Goal: Transaction & Acquisition: Obtain resource

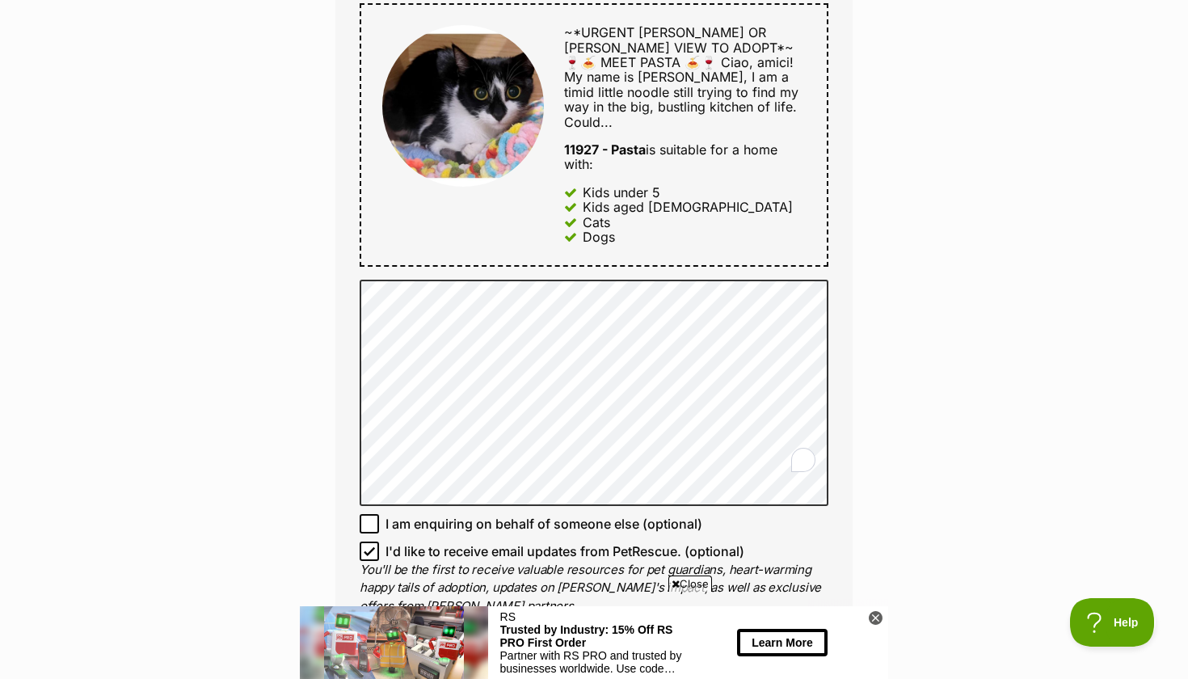
click at [370, 518] on icon at bounding box center [369, 523] width 11 height 11
click at [370, 514] on input "I am enquiring on behalf of someone else (optional)" at bounding box center [369, 523] width 19 height 19
checkbox input "true"
click at [367, 545] on icon at bounding box center [369, 550] width 11 height 11
click at [367, 541] on input "I'd like to receive email updates from PetRescue. (optional)" at bounding box center [369, 550] width 19 height 19
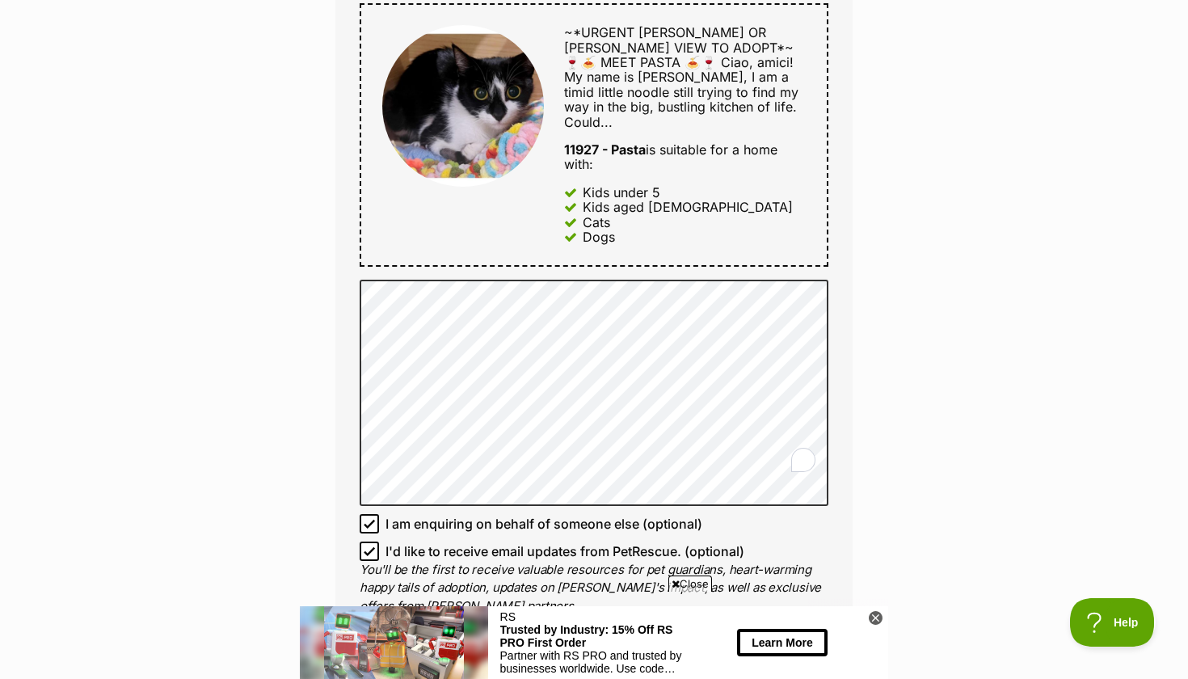
checkbox input "false"
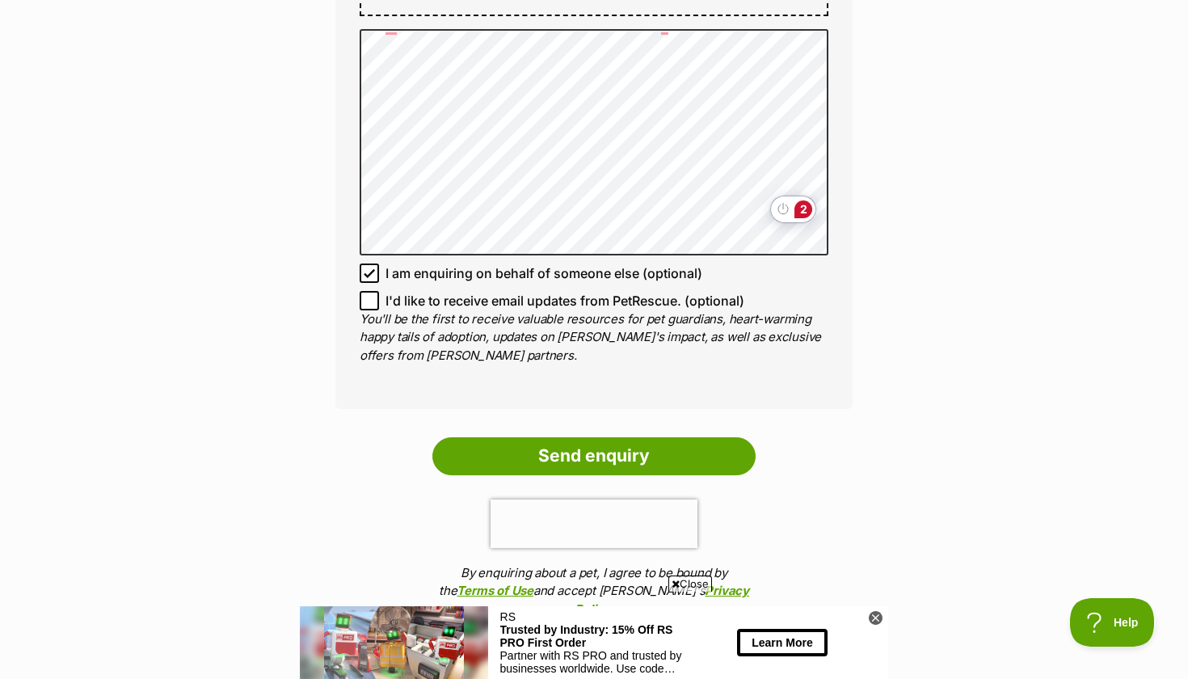
click at [806, 206] on html "Skip to main content Log in to favourite this pet Log in Or sign up Search PetR…" at bounding box center [594, 312] width 1188 height 2876
click at [796, 212] on div "2" at bounding box center [803, 209] width 18 height 18
click at [806, 210] on div "2" at bounding box center [803, 209] width 18 height 18
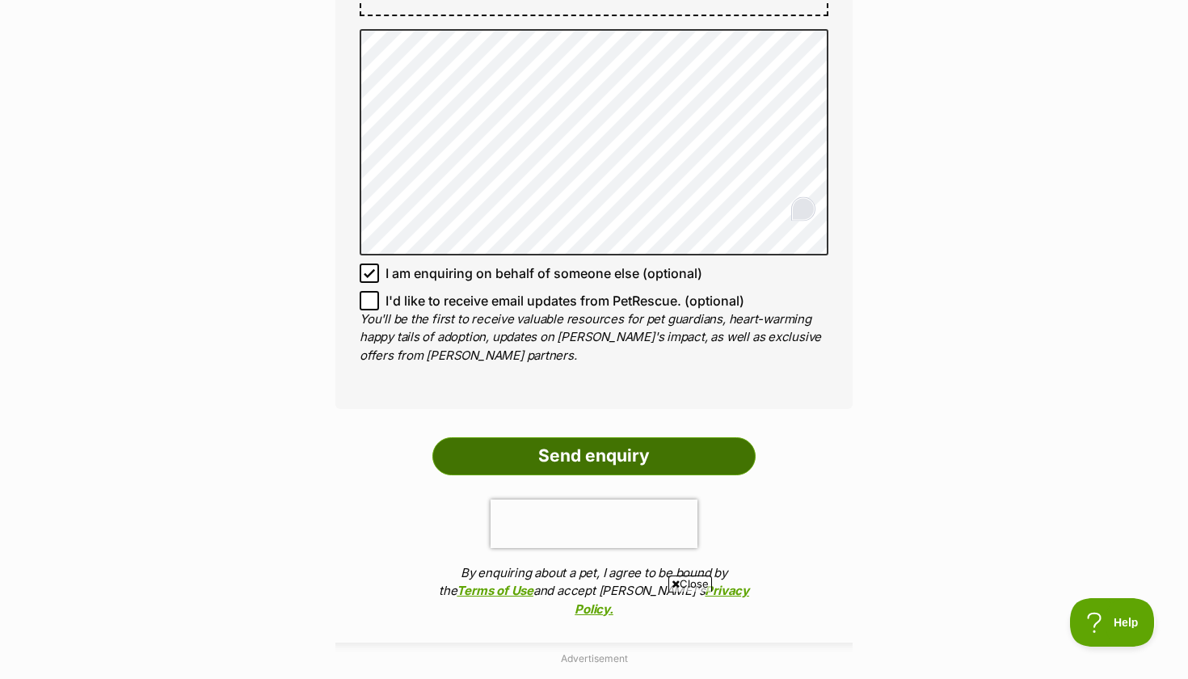
click at [591, 437] on input "Send enquiry" at bounding box center [593, 455] width 323 height 37
click at [585, 437] on input "Send enquiry" at bounding box center [593, 455] width 323 height 37
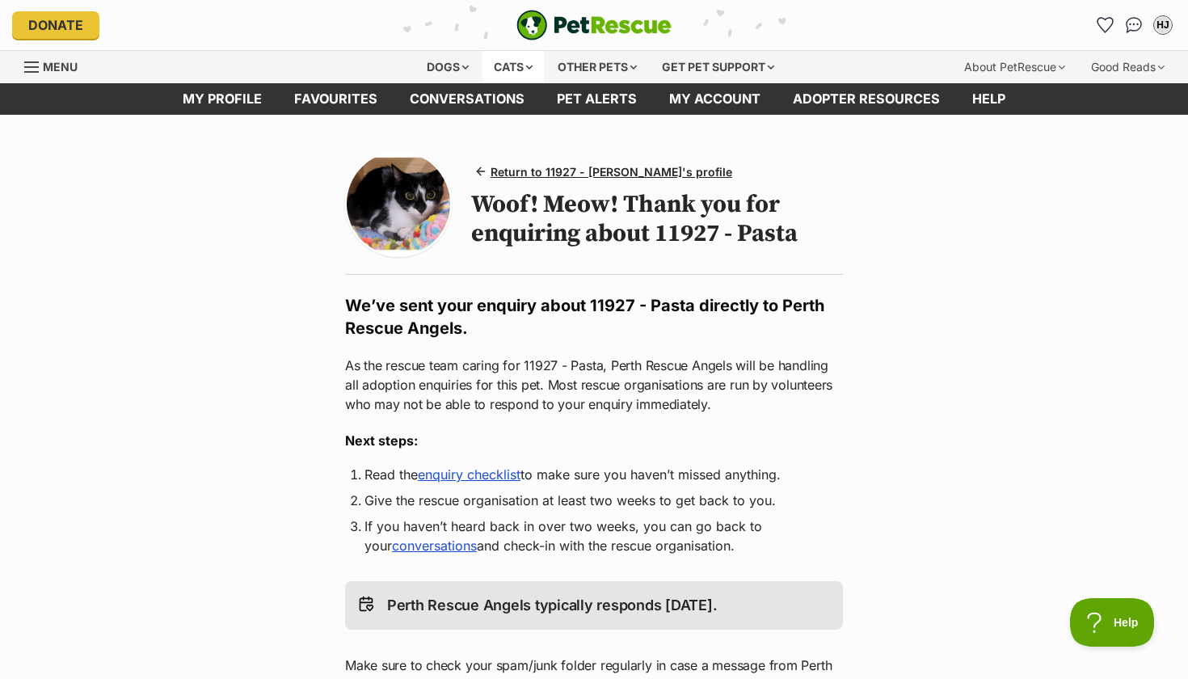
click at [482, 57] on div "Cats" at bounding box center [512, 67] width 61 height 32
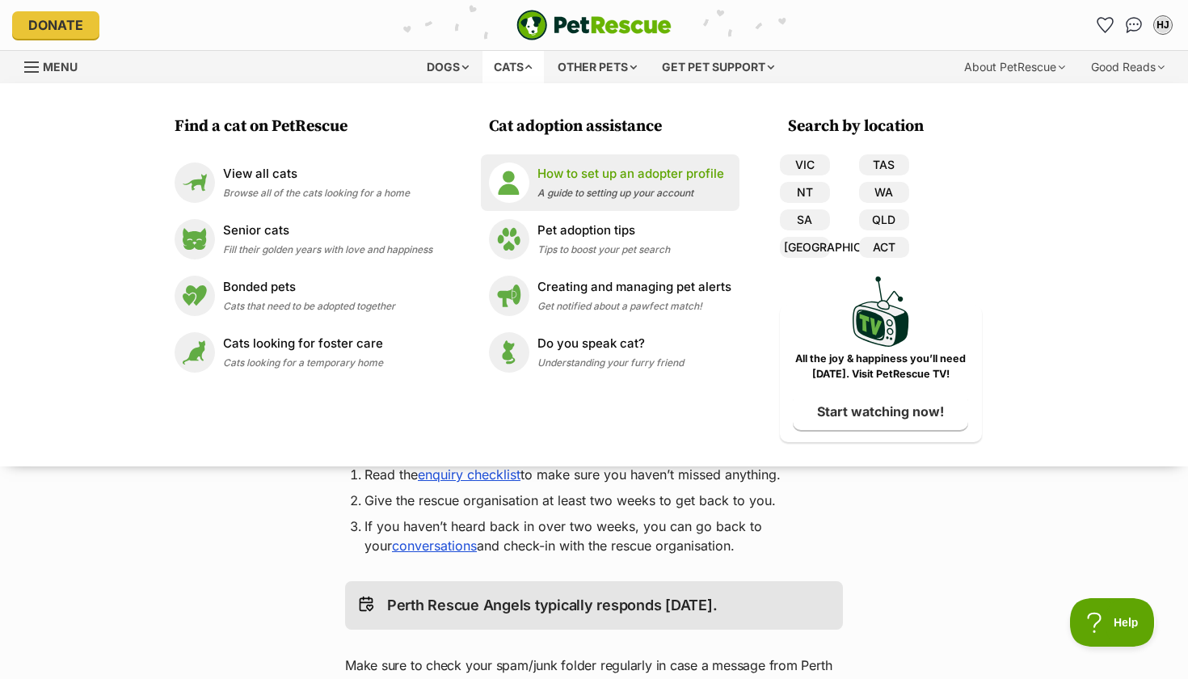
click at [544, 195] on span "A guide to setting up your account" at bounding box center [615, 193] width 156 height 12
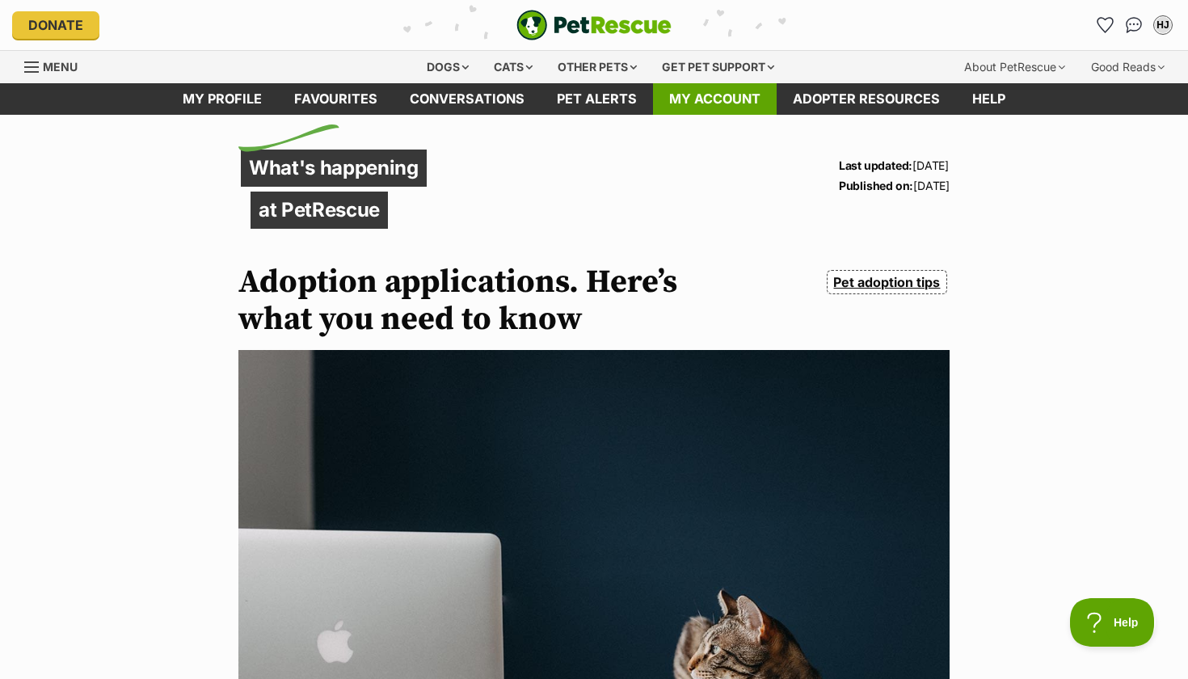
click at [691, 95] on link "My account" at bounding box center [715, 99] width 124 height 32
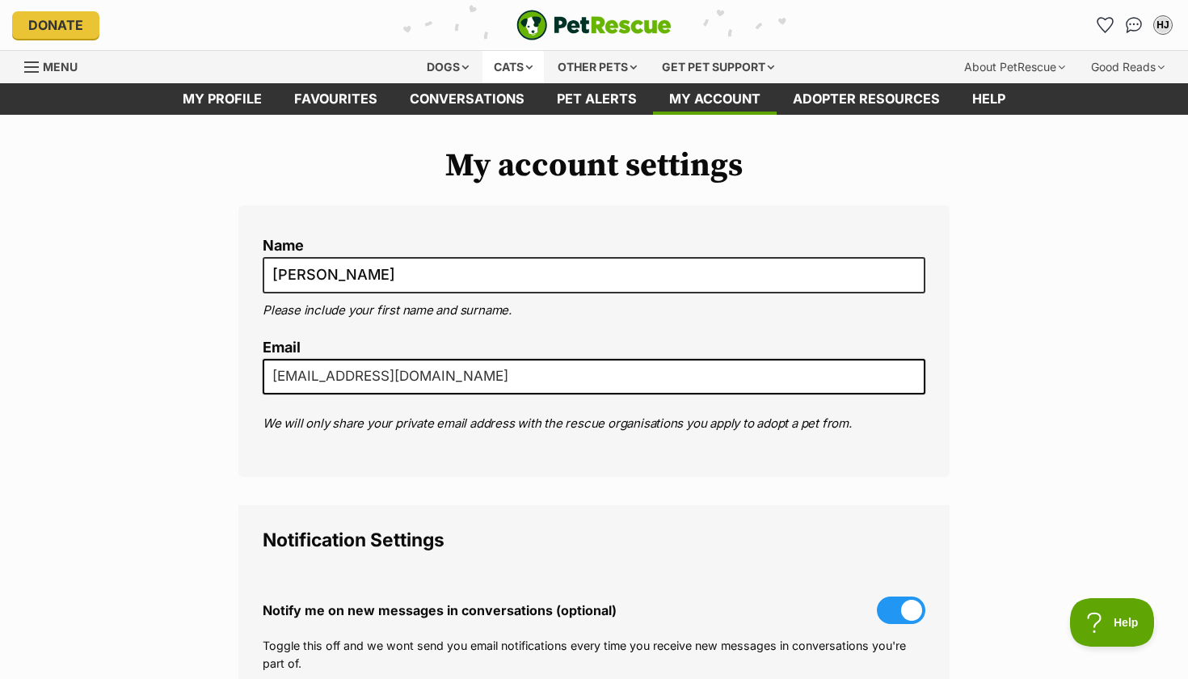
click at [511, 51] on div "Cats" at bounding box center [512, 67] width 61 height 32
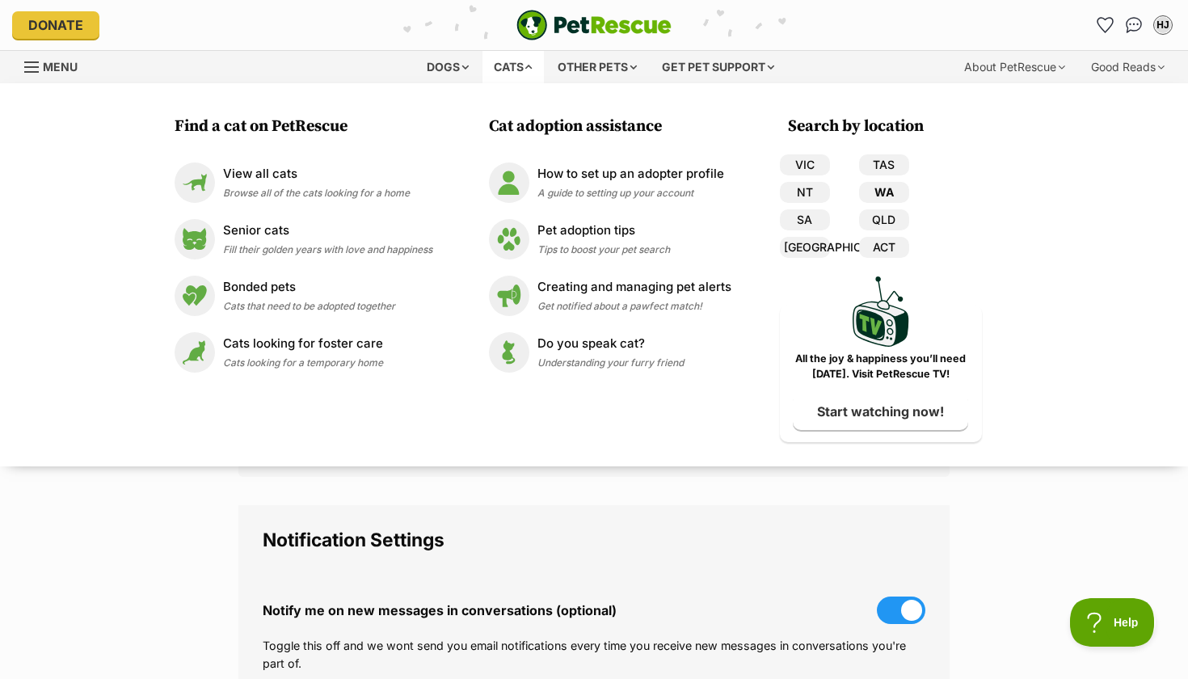
click at [874, 191] on link "WA" at bounding box center [884, 192] width 50 height 21
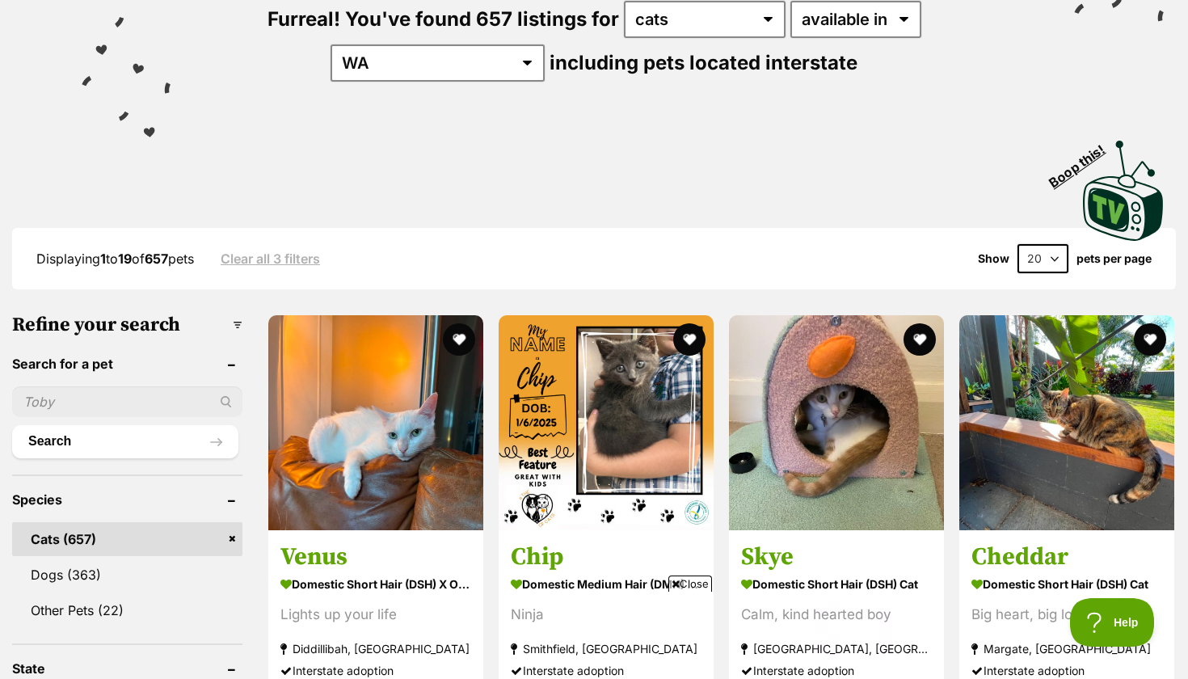
click at [1041, 258] on select "20 40 60" at bounding box center [1042, 258] width 51 height 29
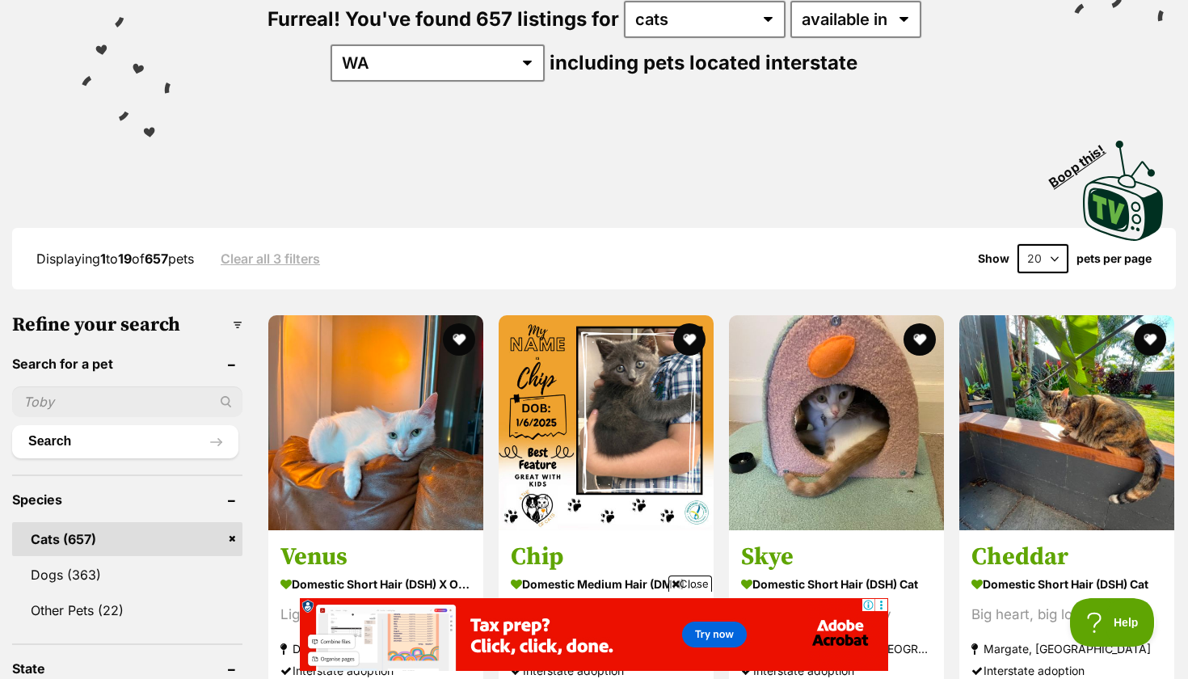
select select "60"
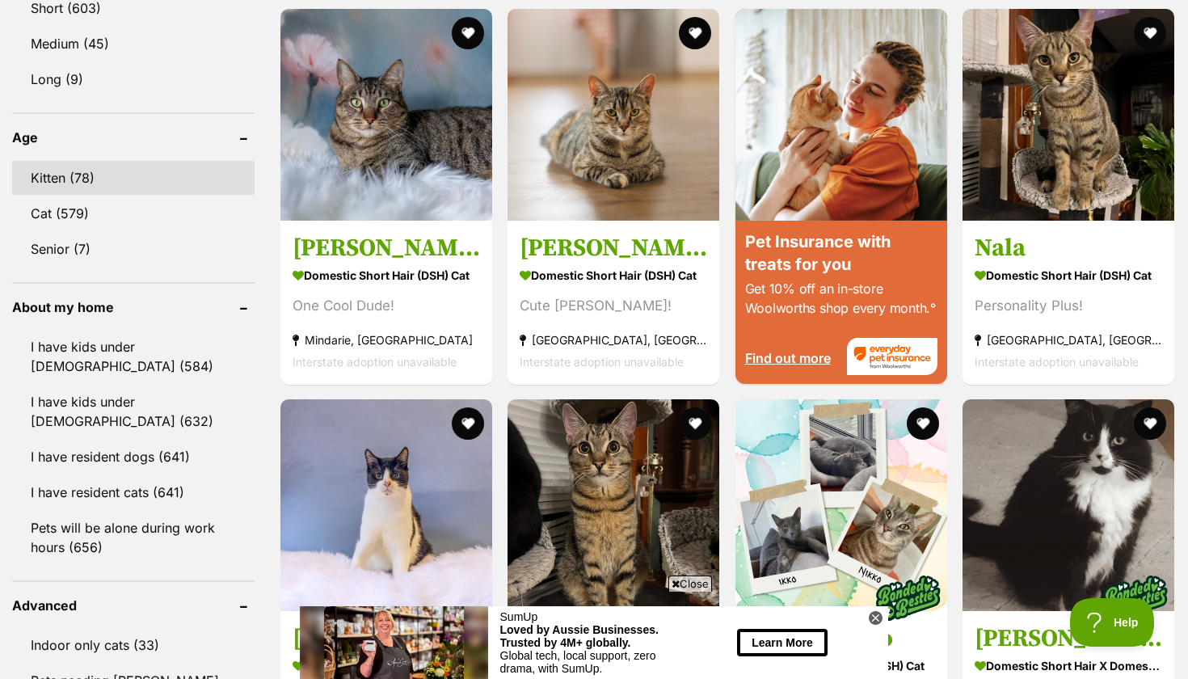
click at [74, 174] on link "Kitten (78)" at bounding box center [133, 178] width 242 height 34
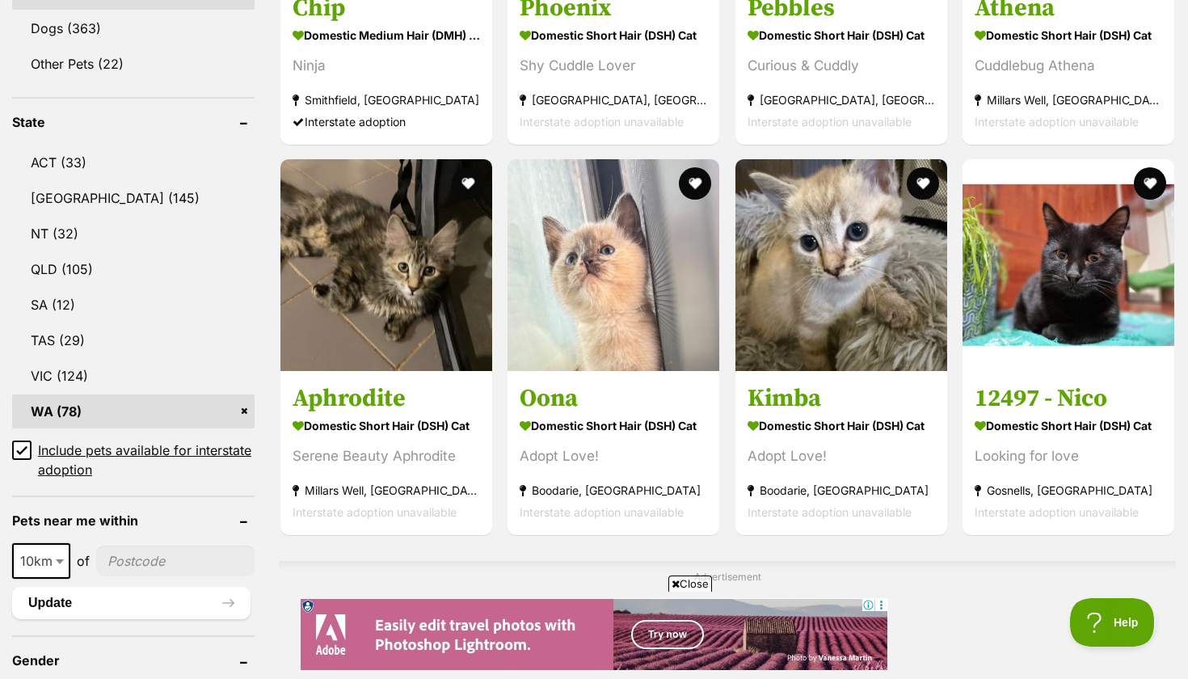
scroll to position [1332, 0]
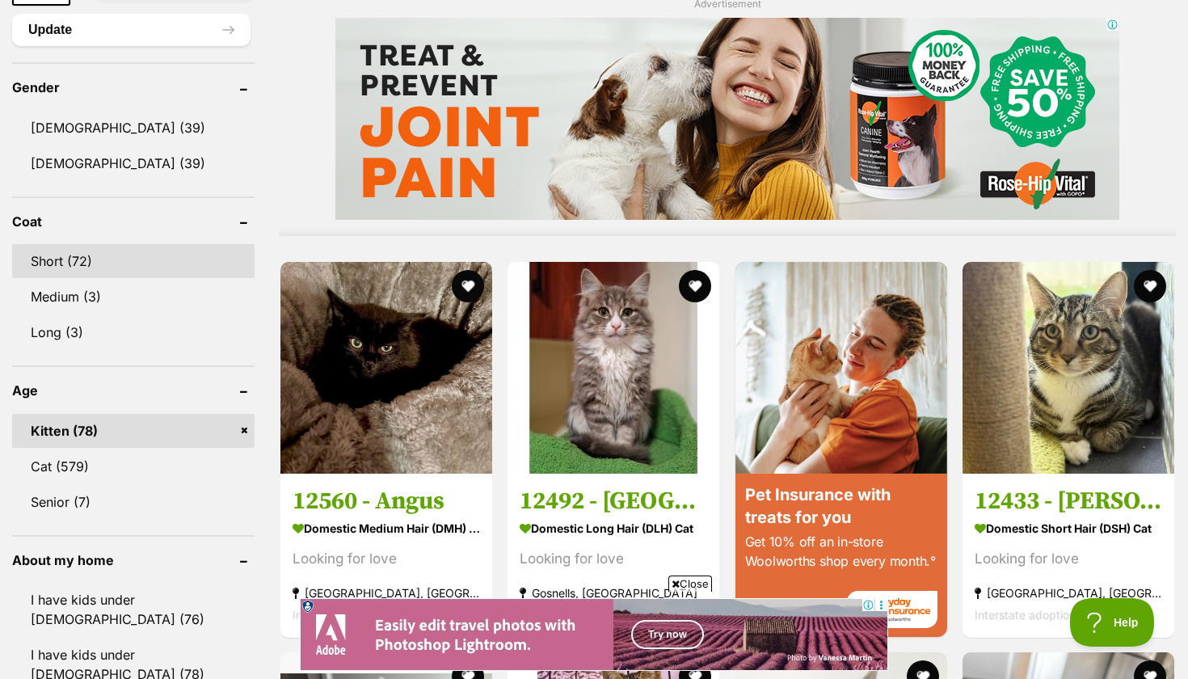
click at [51, 256] on link "Short (72)" at bounding box center [133, 261] width 242 height 34
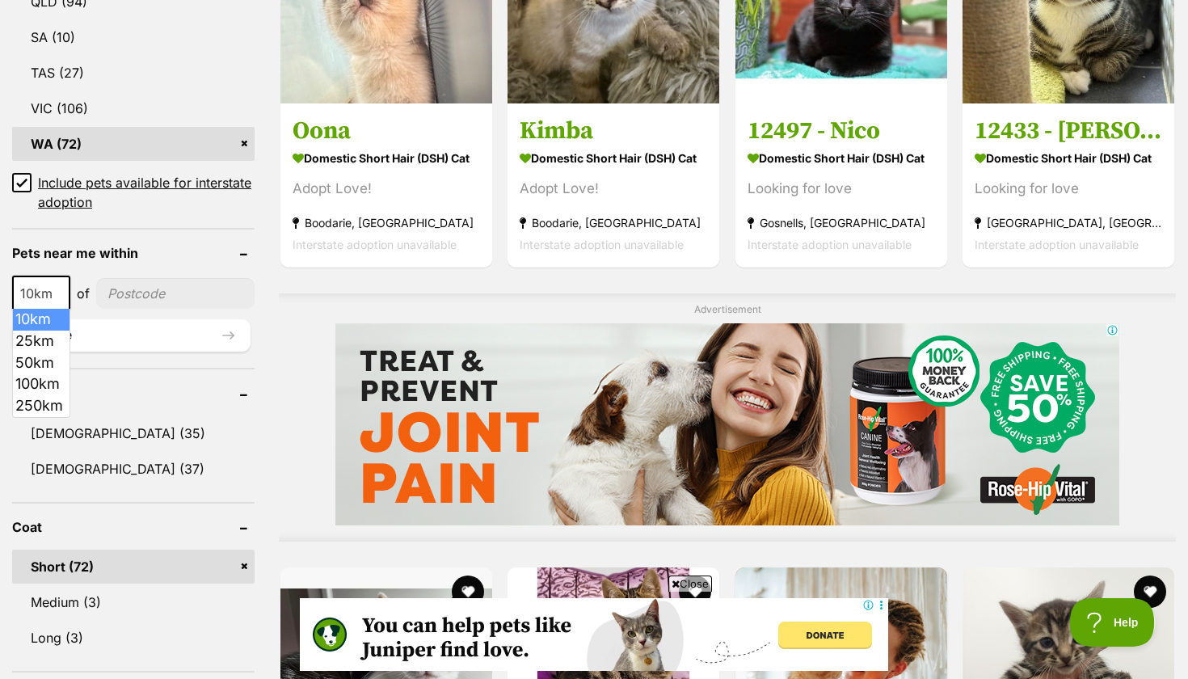
click at [59, 292] on b at bounding box center [60, 294] width 8 height 5
select select "50"
click at [133, 301] on input"] "postcode" at bounding box center [177, 293] width 156 height 31
type input"] "6170"
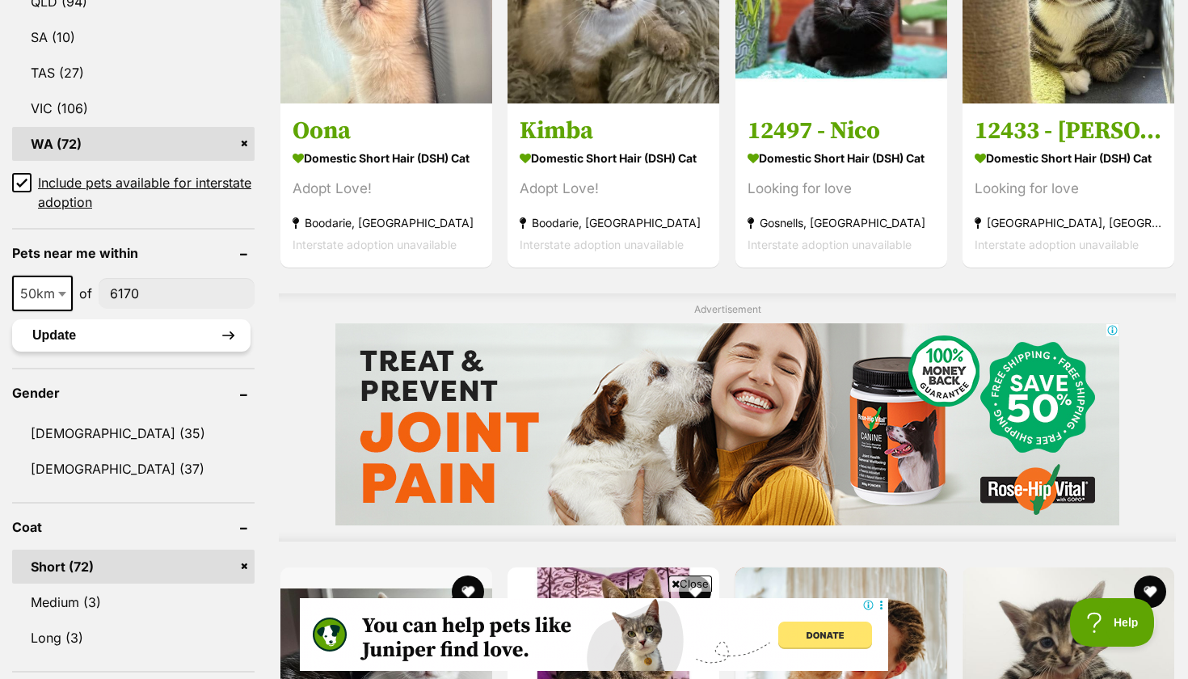
click at [124, 340] on button "Update" at bounding box center [131, 335] width 238 height 32
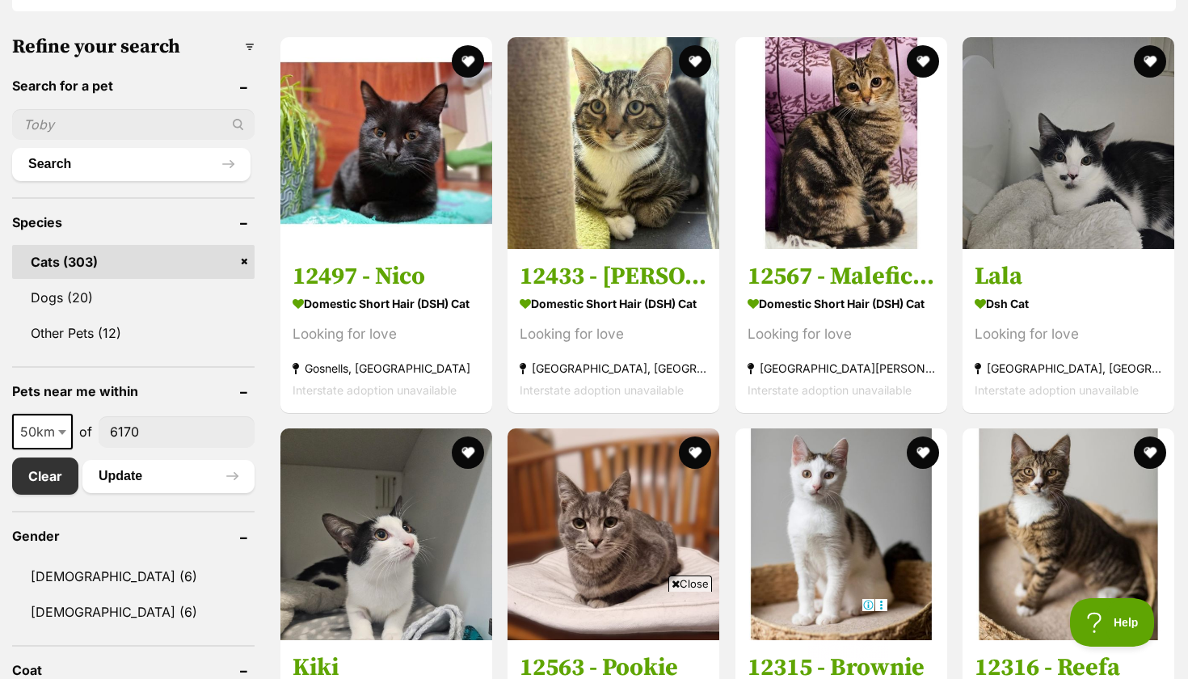
scroll to position [658, 0]
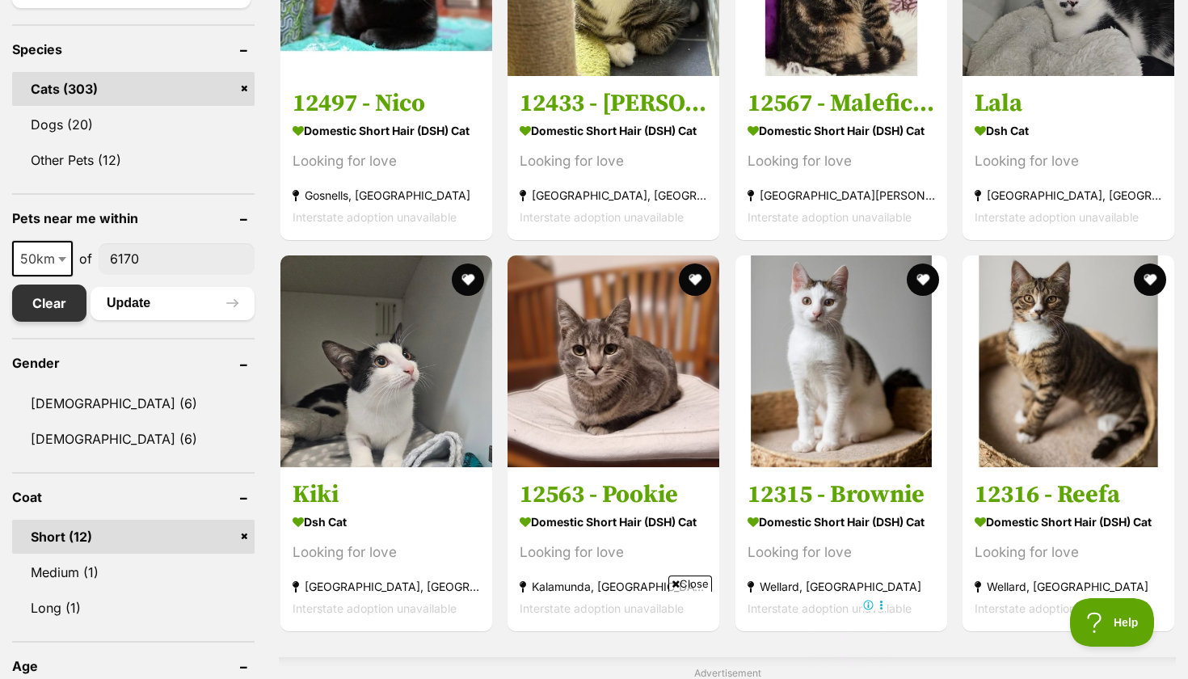
click at [48, 312] on link "Clear" at bounding box center [49, 302] width 74 height 37
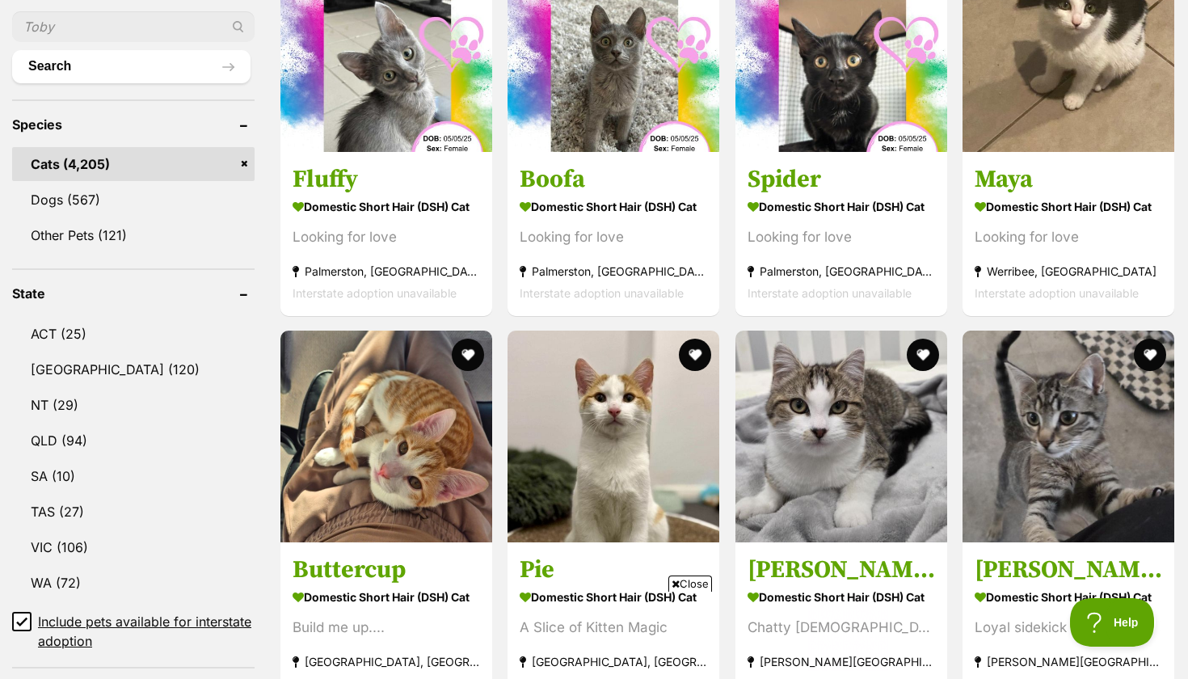
scroll to position [593, 0]
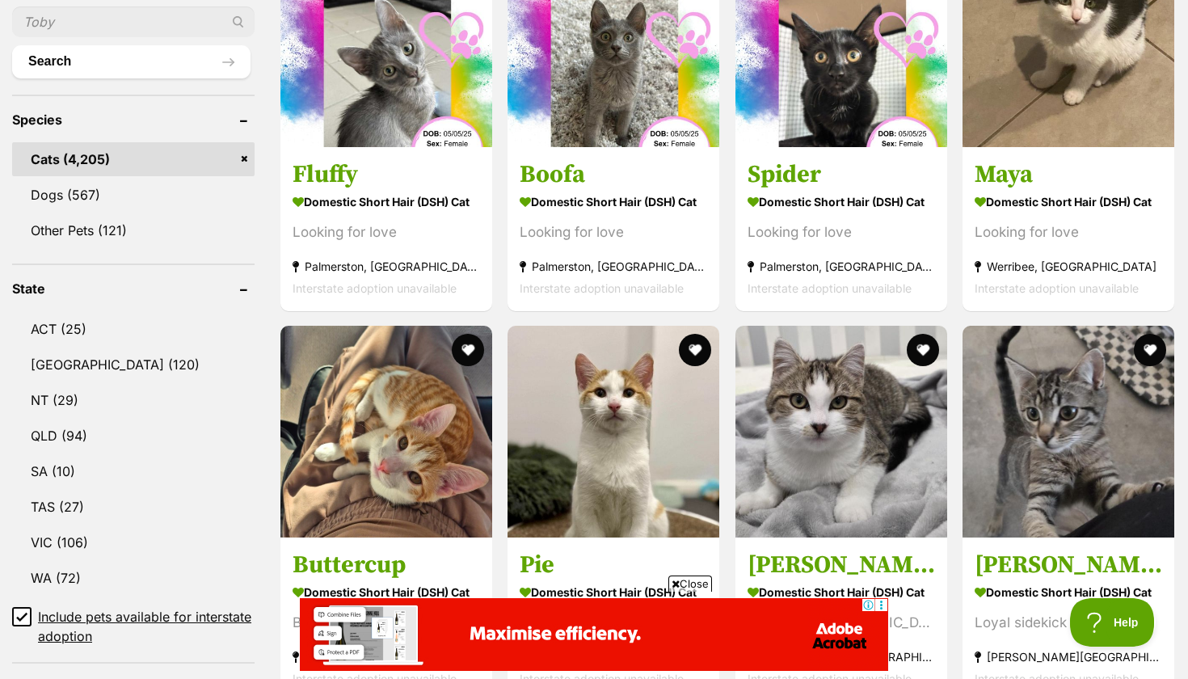
click at [106, 581] on link "WA (72)" at bounding box center [133, 578] width 242 height 34
click at [99, 571] on link "WA (72)" at bounding box center [133, 578] width 242 height 34
click at [81, 164] on link "Cats (4,205)" at bounding box center [133, 159] width 242 height 34
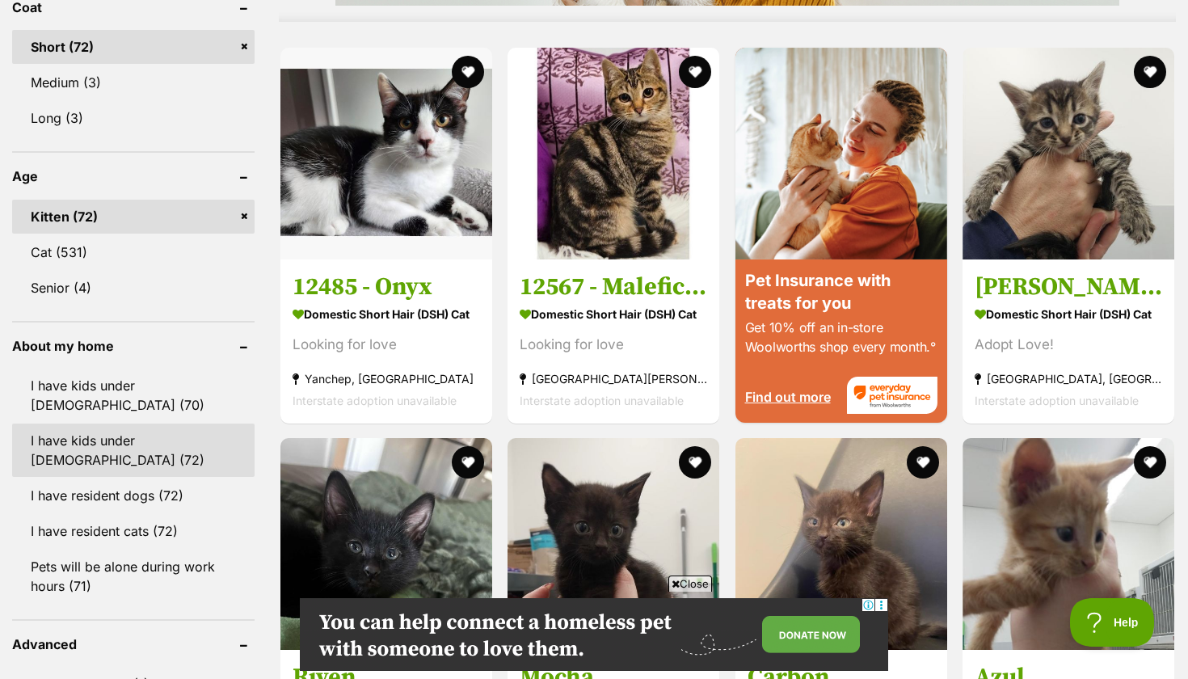
scroll to position [1697, 0]
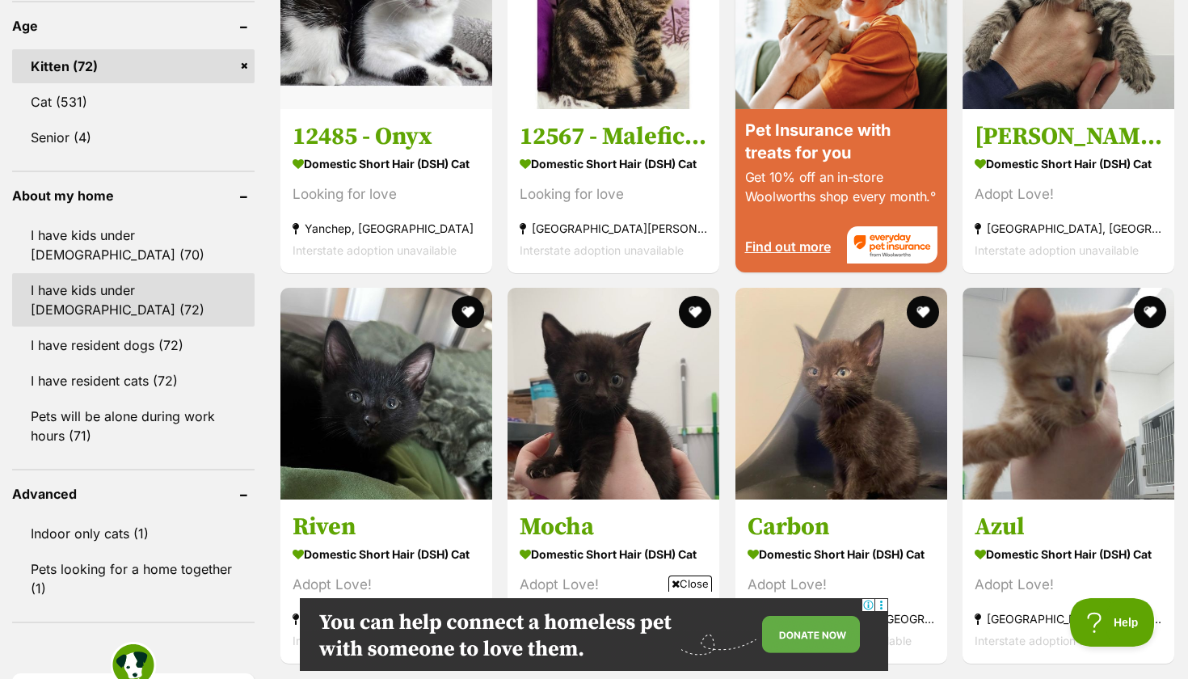
click at [85, 284] on link "I have kids under 12 years old (72)" at bounding box center [133, 299] width 242 height 53
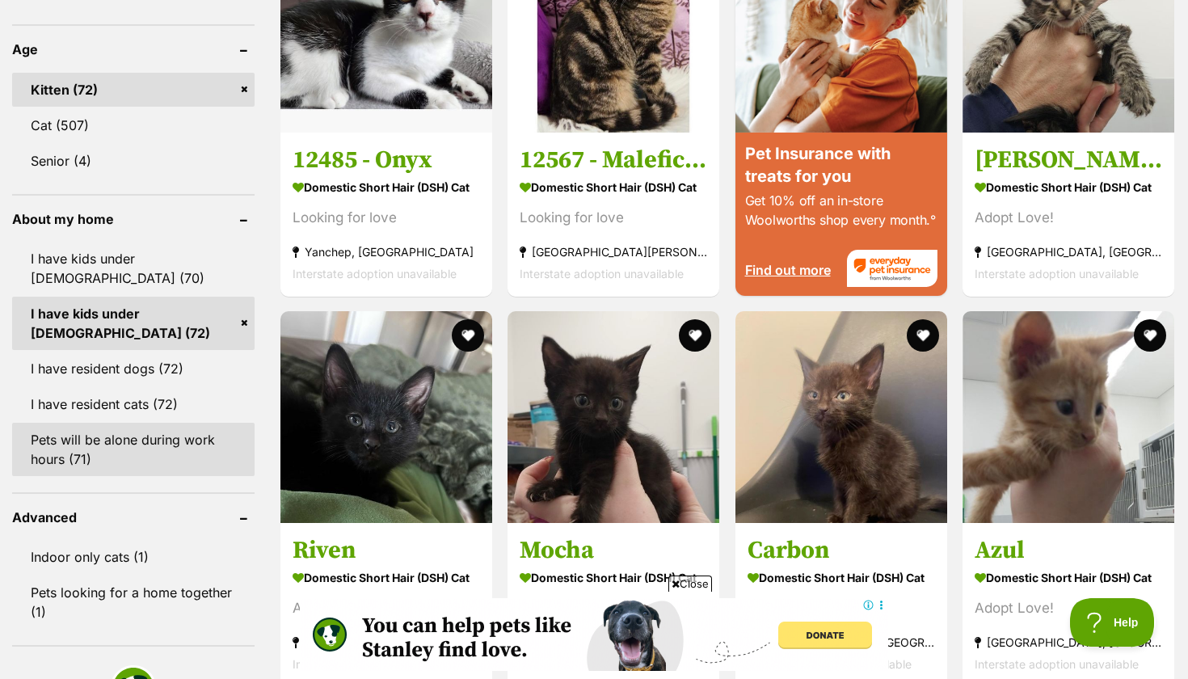
click at [78, 444] on link "Pets will be alone during work hours (71)" at bounding box center [133, 449] width 242 height 53
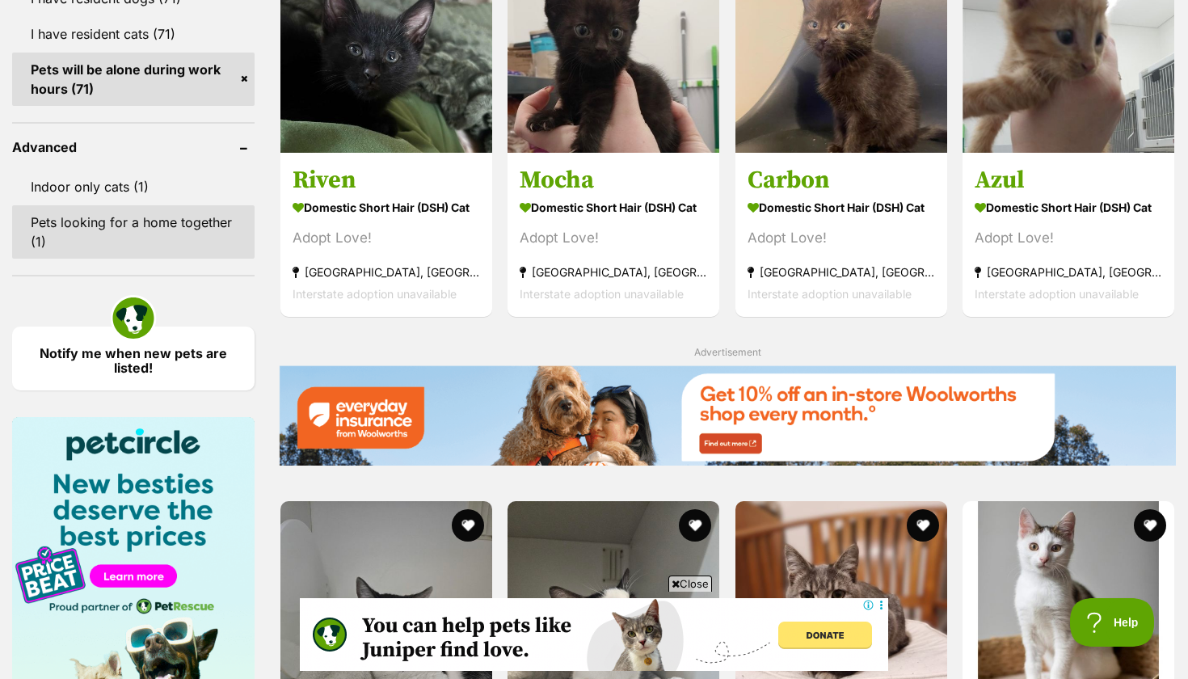
scroll to position [1813, 0]
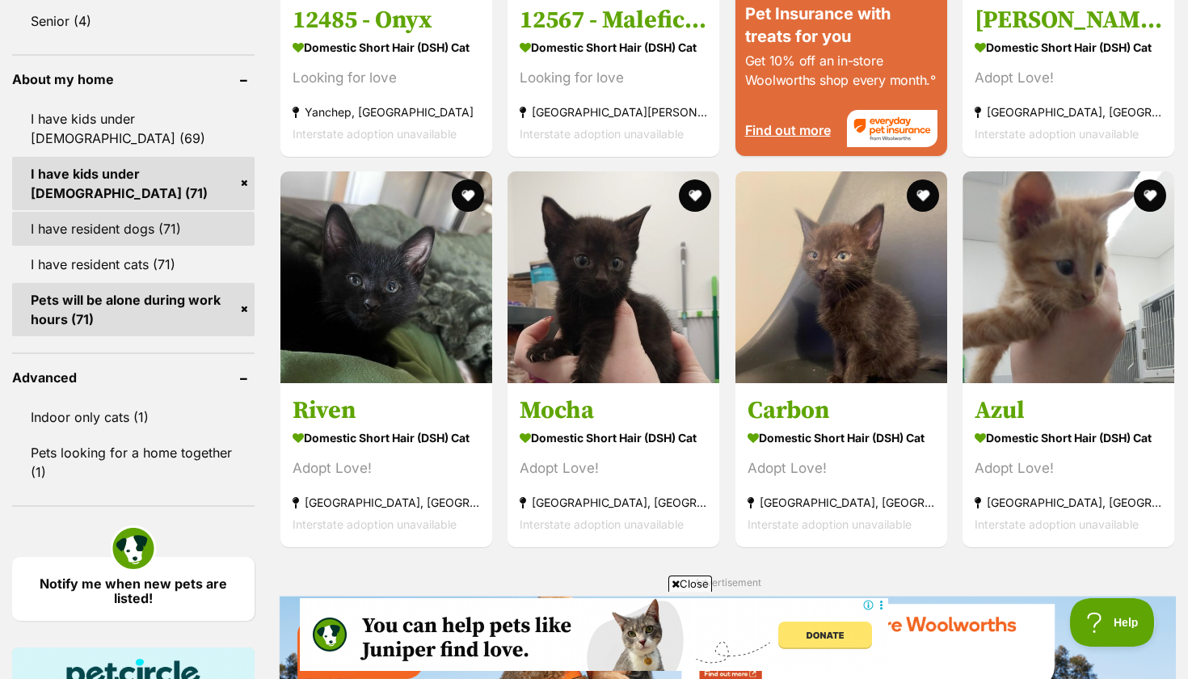
click at [91, 212] on link "I have resident dogs (71)" at bounding box center [133, 229] width 242 height 34
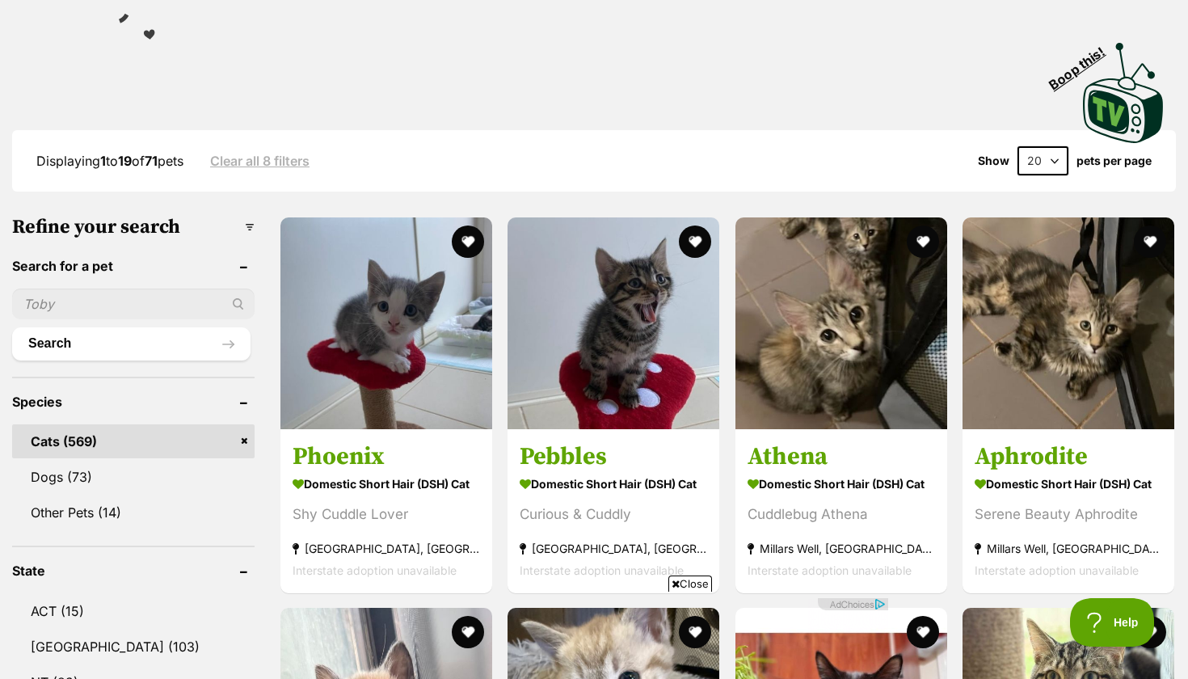
select select "60"
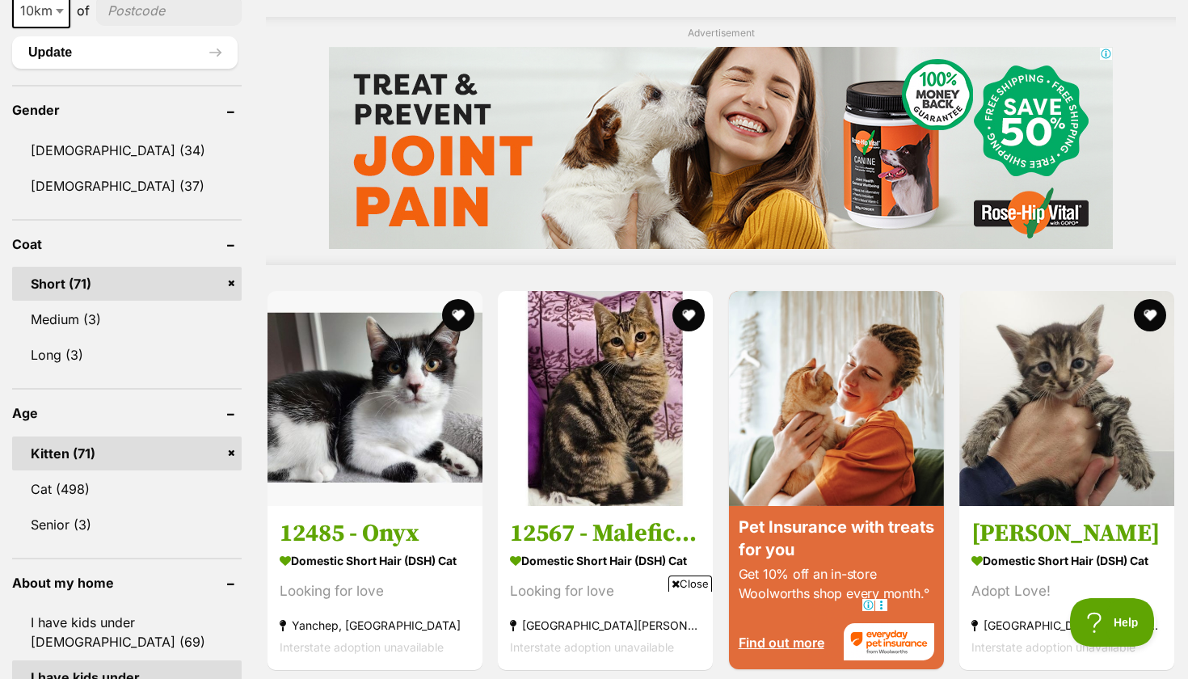
click at [188, 282] on link "Short (71)" at bounding box center [126, 284] width 229 height 34
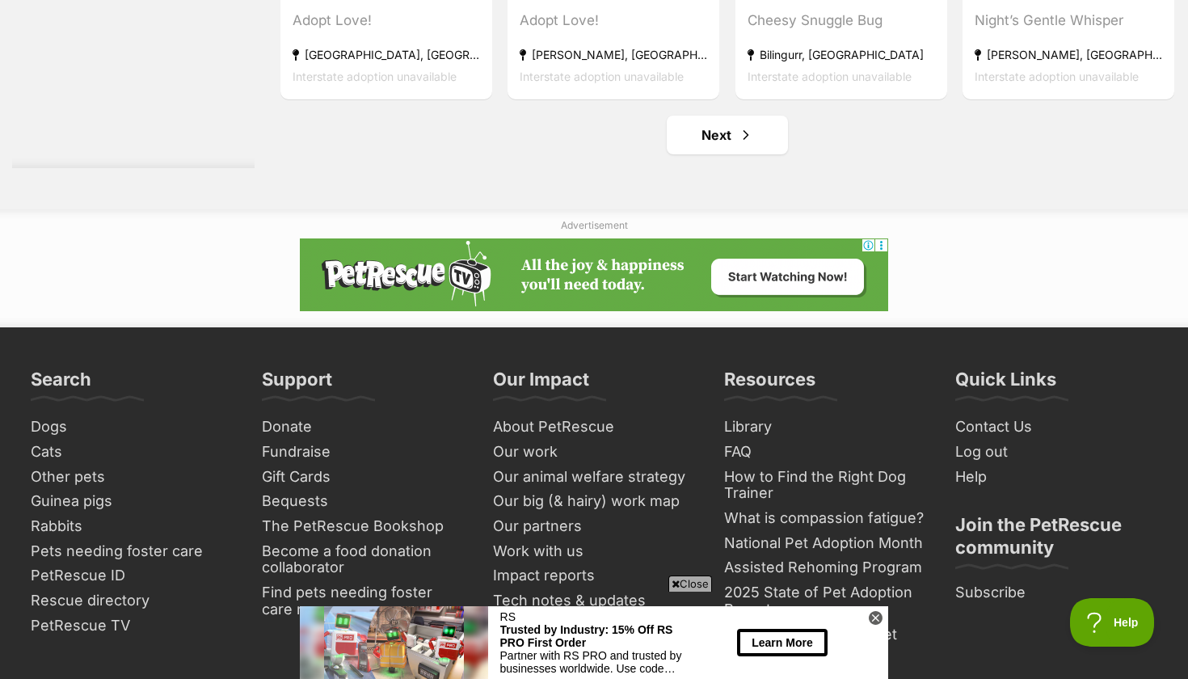
scroll to position [8717, 0]
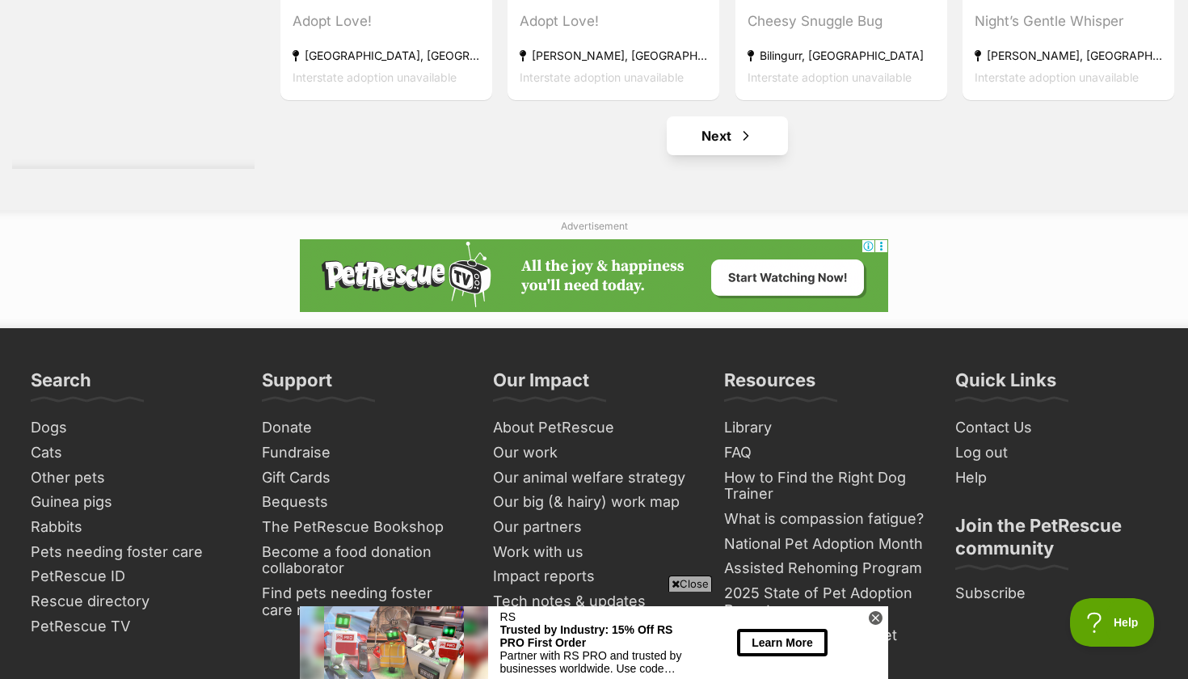
click at [764, 134] on link "Next" at bounding box center [727, 135] width 121 height 39
